Goal: Task Accomplishment & Management: Manage account settings

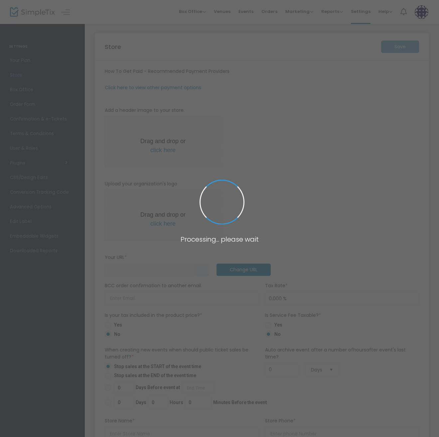
type input "[URL]"
radio input "false"
radio input "true"
type input "Party Like Itz"
type input "6048097958"
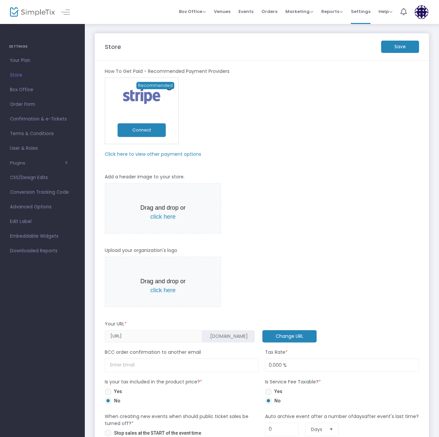
click at [151, 131] on button "Connect" at bounding box center [141, 130] width 48 height 14
click at [423, 7] on img at bounding box center [422, 12] width 14 height 14
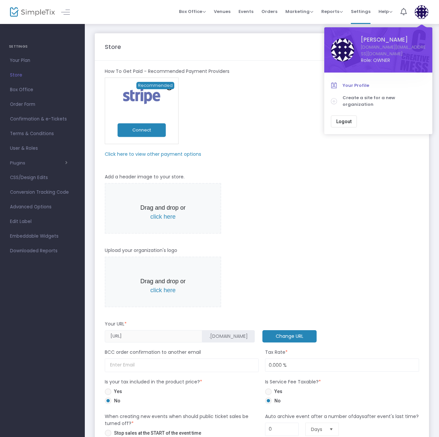
click at [360, 82] on span "Your Profile" at bounding box center [384, 85] width 83 height 7
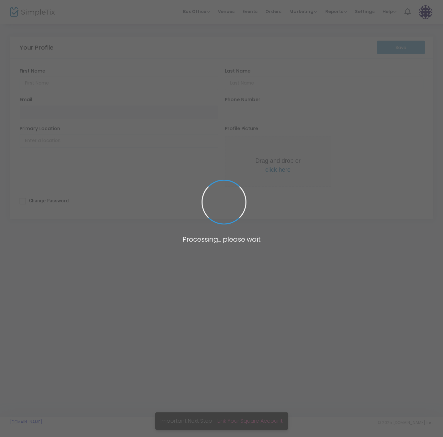
type input "Trevor"
type input "Marples"
type input "[DOMAIN_NAME][EMAIL_ADDRESS][DOMAIN_NAME]"
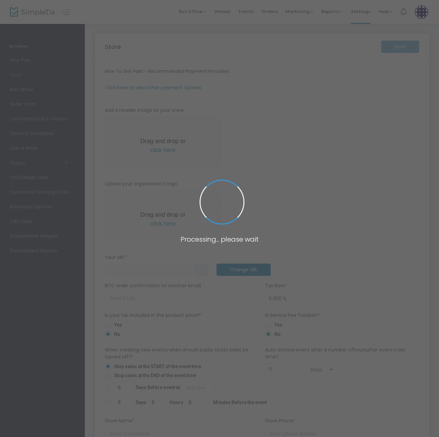
type input "[URL]"
radio input "false"
radio input "true"
type input "Party Like Itz"
type input "6048097958"
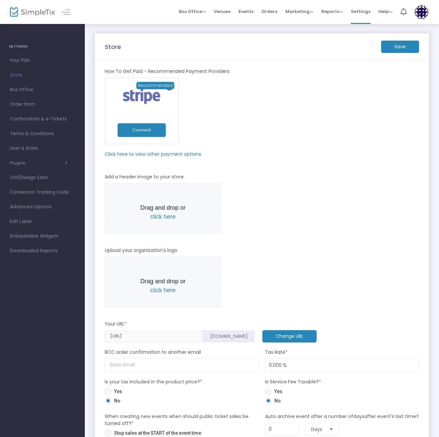
click at [134, 131] on button "Connect" at bounding box center [141, 130] width 48 height 14
